Goal: Obtain resource: Download file/media

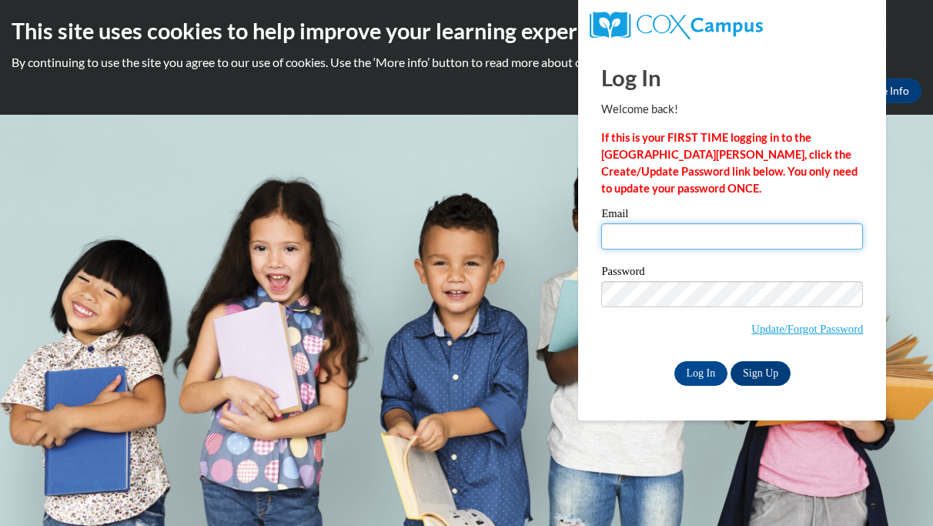
type input "akilgore@chattahoocheechristian.org"
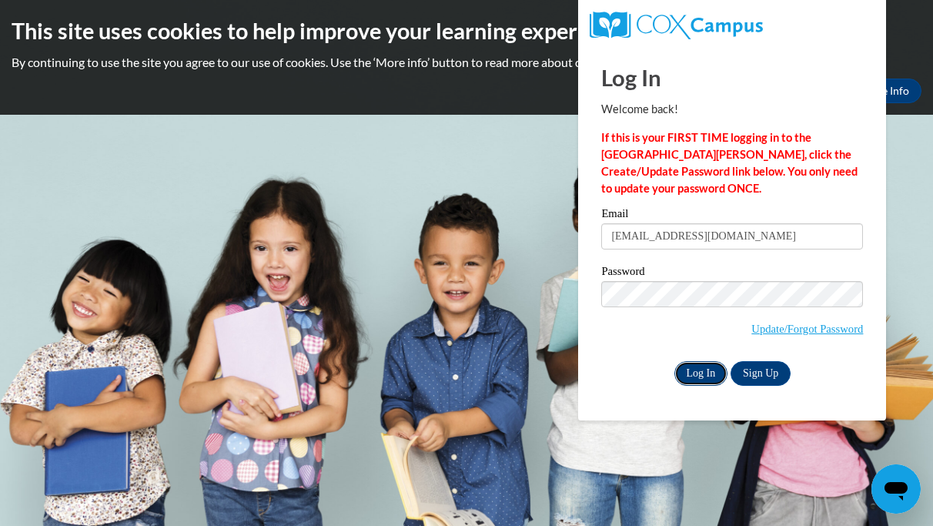
click at [710, 372] on input "Log In" at bounding box center [701, 373] width 54 height 25
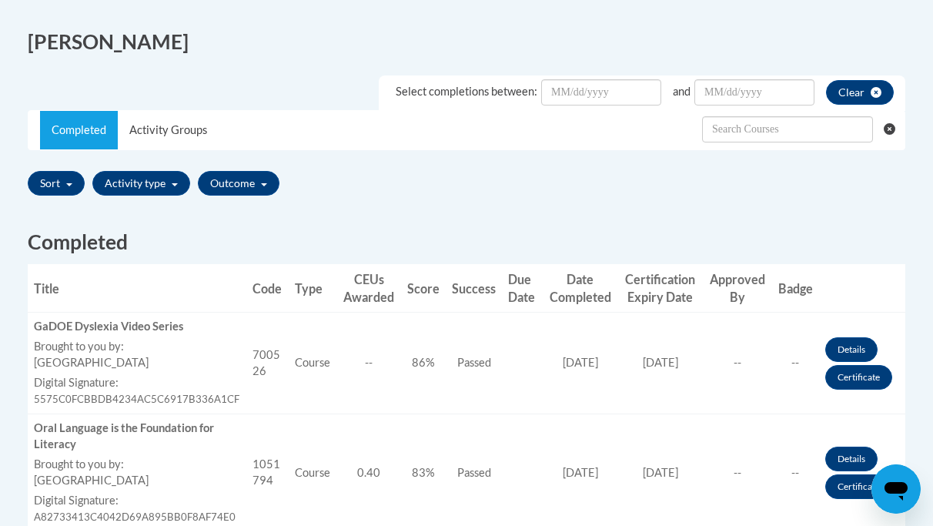
scroll to position [413, 0]
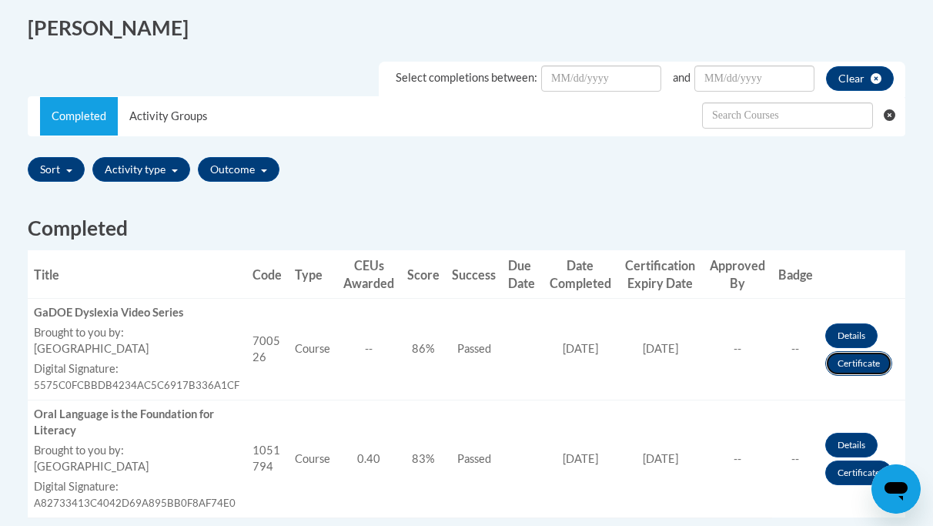
click at [867, 362] on link "Certificate" at bounding box center [858, 363] width 67 height 25
click at [854, 371] on link "Certificate" at bounding box center [858, 363] width 67 height 25
click at [853, 368] on link "Certificate" at bounding box center [858, 363] width 67 height 25
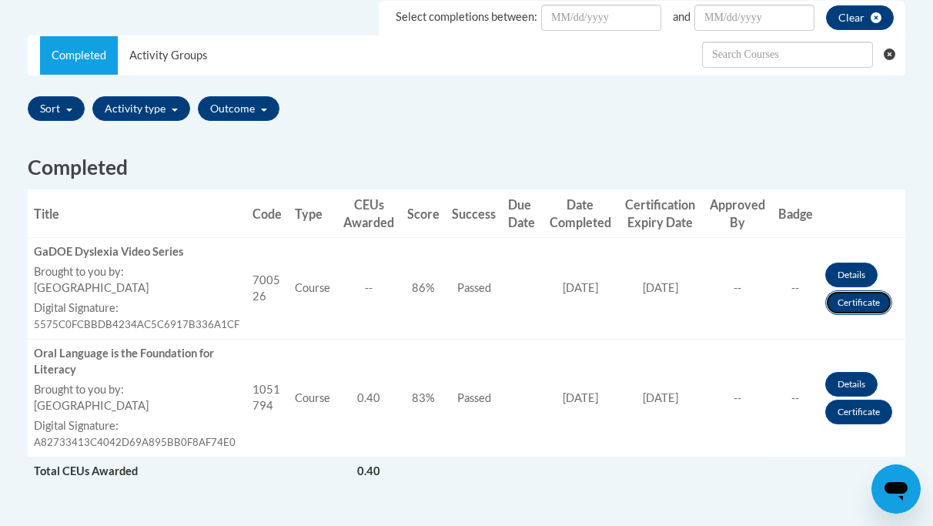
scroll to position [475, 0]
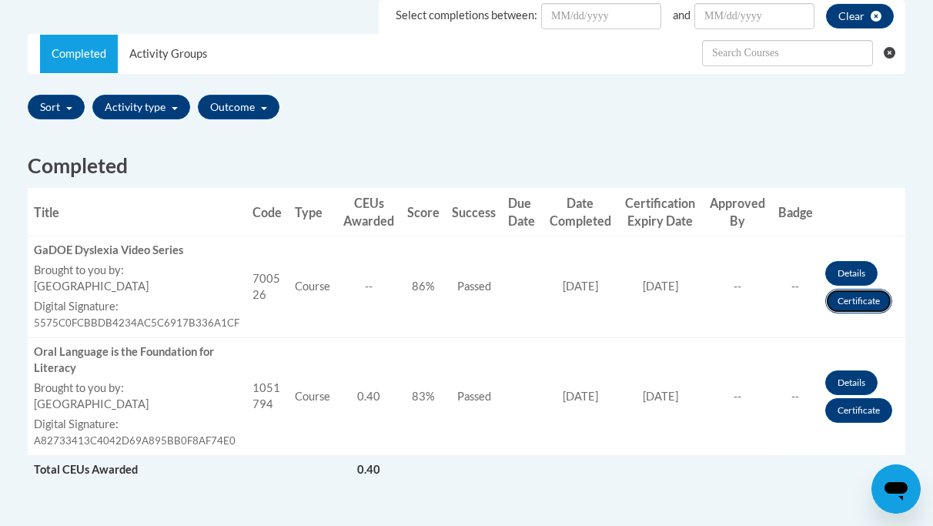
click at [854, 301] on link "Certificate" at bounding box center [858, 301] width 67 height 25
click at [849, 276] on link "Details" at bounding box center [851, 273] width 52 height 25
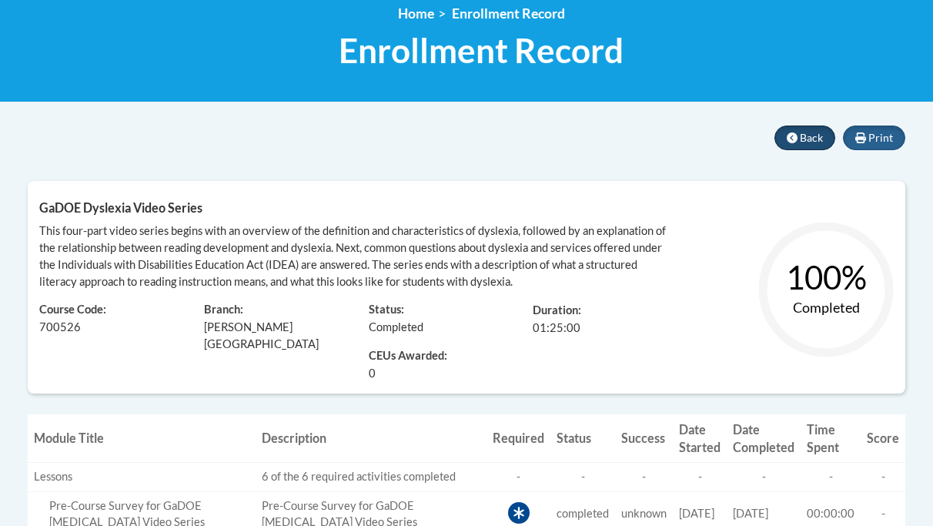
scroll to position [212, 0]
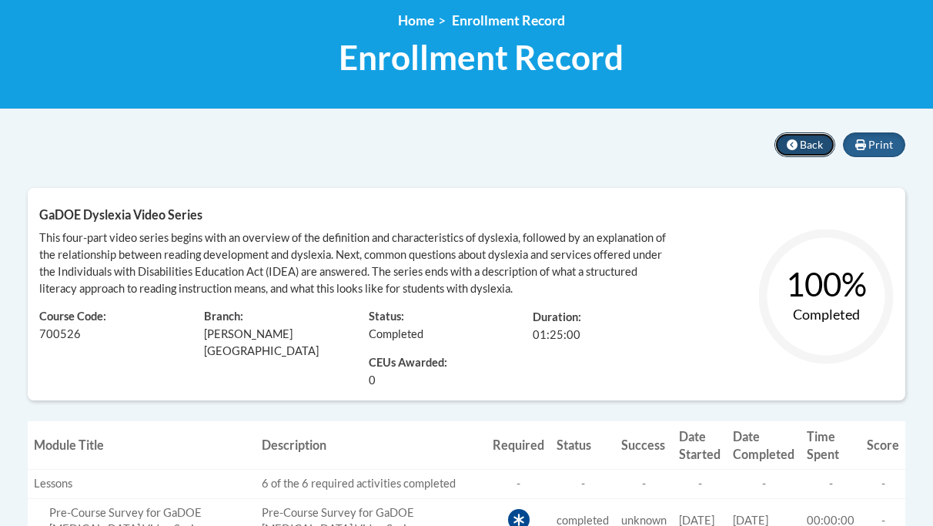
click at [806, 142] on span "Back" at bounding box center [811, 144] width 23 height 13
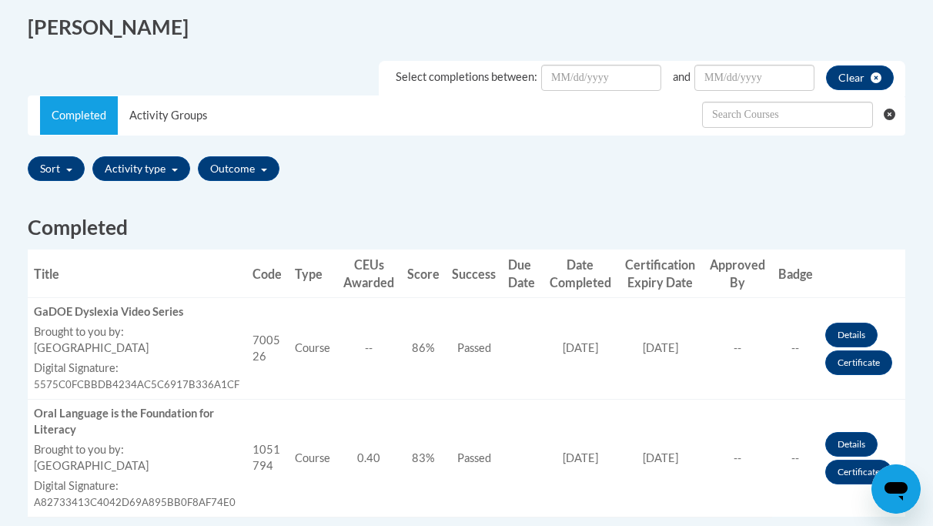
scroll to position [468, 0]
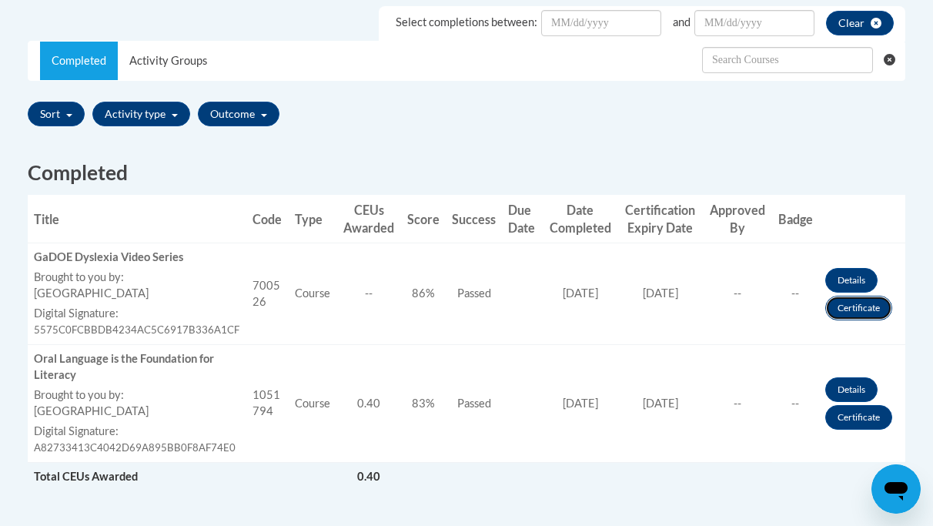
click at [848, 307] on link "Certificate" at bounding box center [858, 308] width 67 height 25
click at [855, 423] on link "Certificate" at bounding box center [858, 417] width 67 height 25
click at [874, 310] on link "Certificate" at bounding box center [858, 308] width 67 height 25
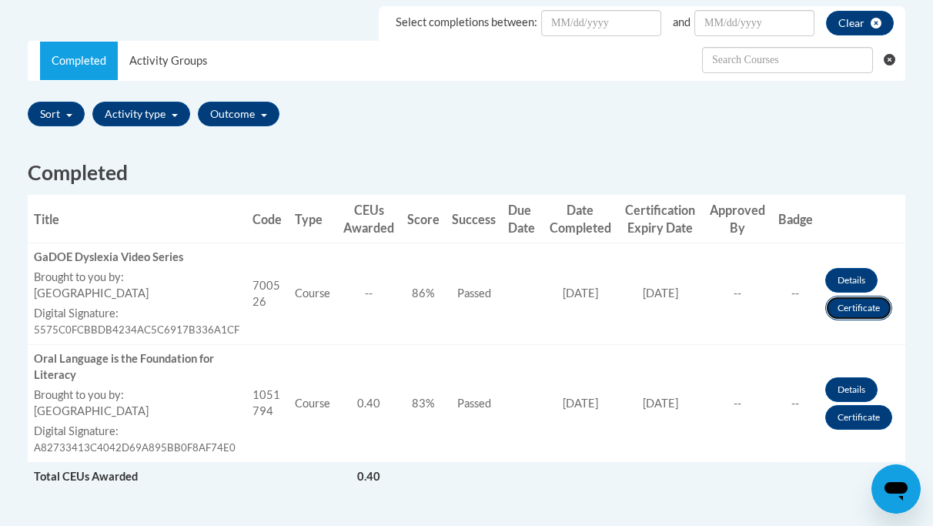
click at [874, 310] on link "Certificate" at bounding box center [858, 308] width 67 height 25
click at [175, 113] on button "Activity type" at bounding box center [141, 114] width 98 height 25
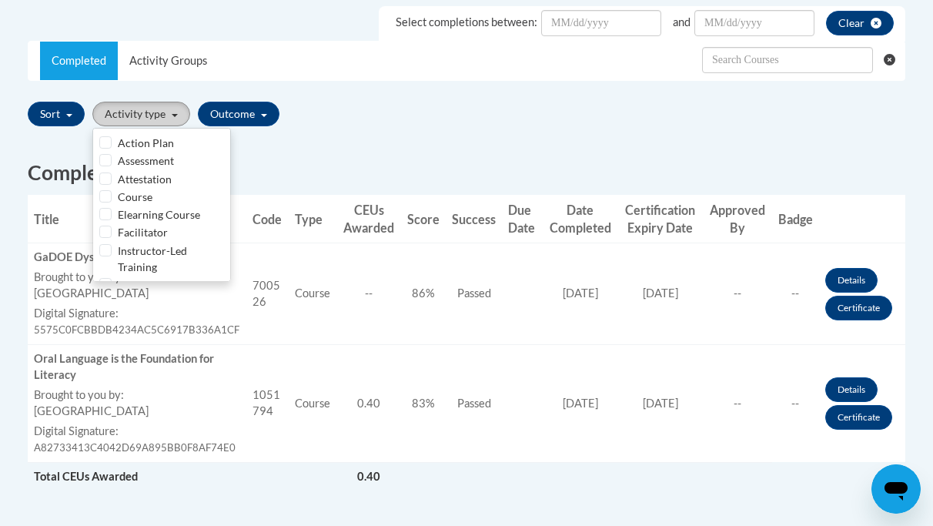
scroll to position [55, 0]
click at [369, 182] on h2 "Completed" at bounding box center [466, 173] width 877 height 28
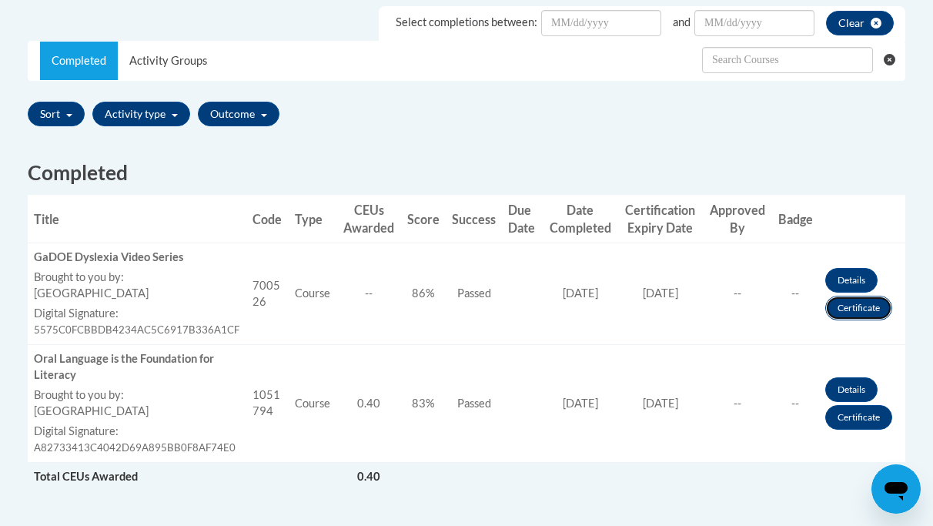
click at [850, 305] on link "Certificate" at bounding box center [858, 308] width 67 height 25
click at [854, 316] on link "Certificate" at bounding box center [858, 308] width 67 height 25
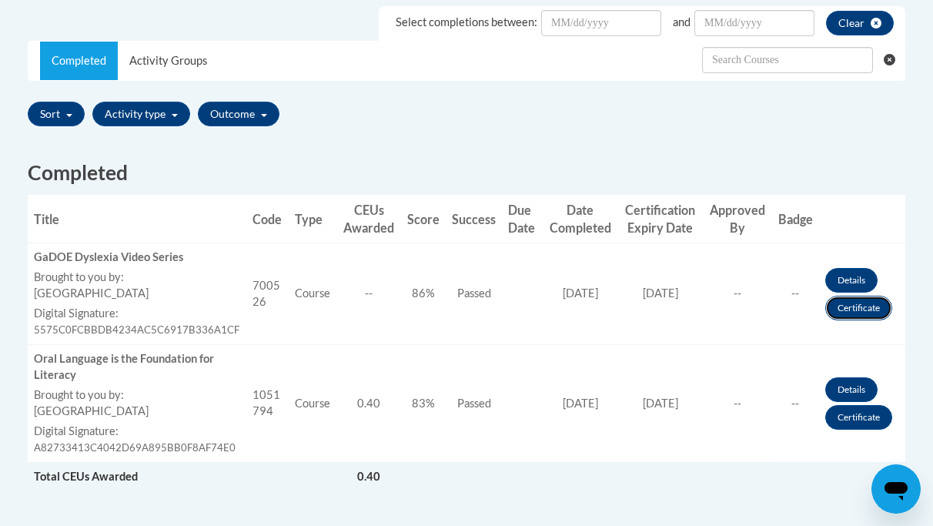
click at [854, 316] on link "Certificate" at bounding box center [858, 308] width 67 height 25
click at [845, 309] on link "Certificate" at bounding box center [858, 308] width 67 height 25
click at [848, 423] on link "Certificate" at bounding box center [858, 417] width 67 height 25
